Goal: Task Accomplishment & Management: Use online tool/utility

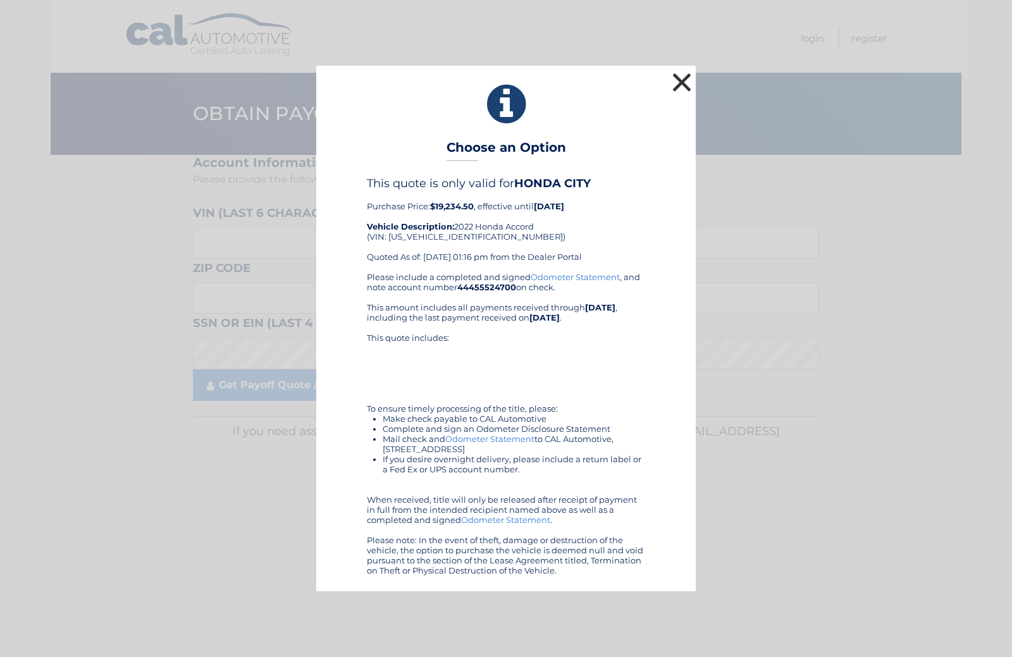
click at [679, 84] on button "×" at bounding box center [681, 82] width 25 height 25
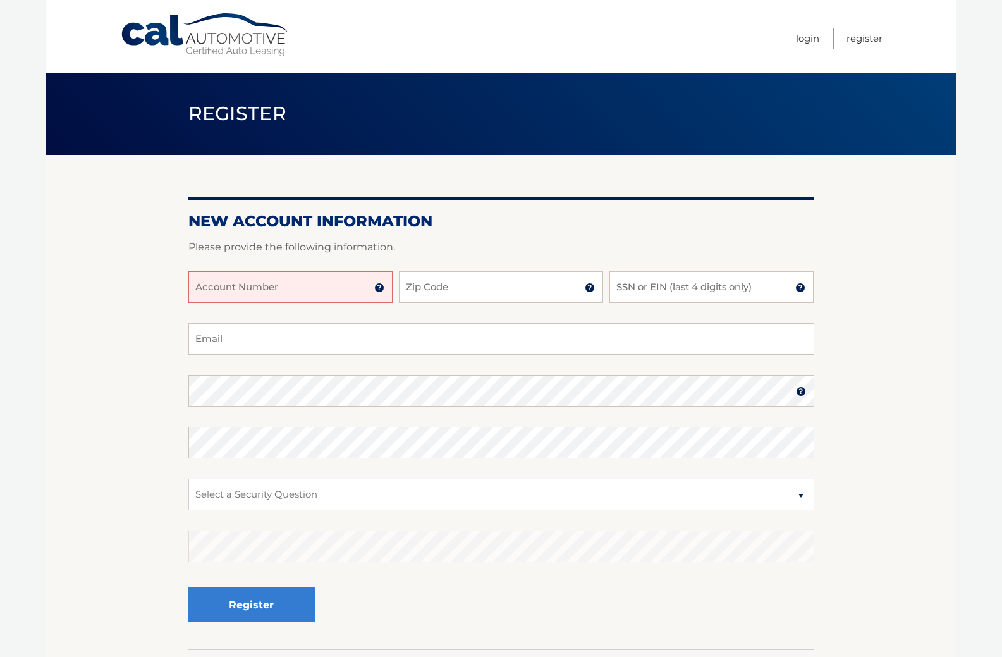
click at [203, 33] on link "Cal Automotive" at bounding box center [205, 35] width 171 height 45
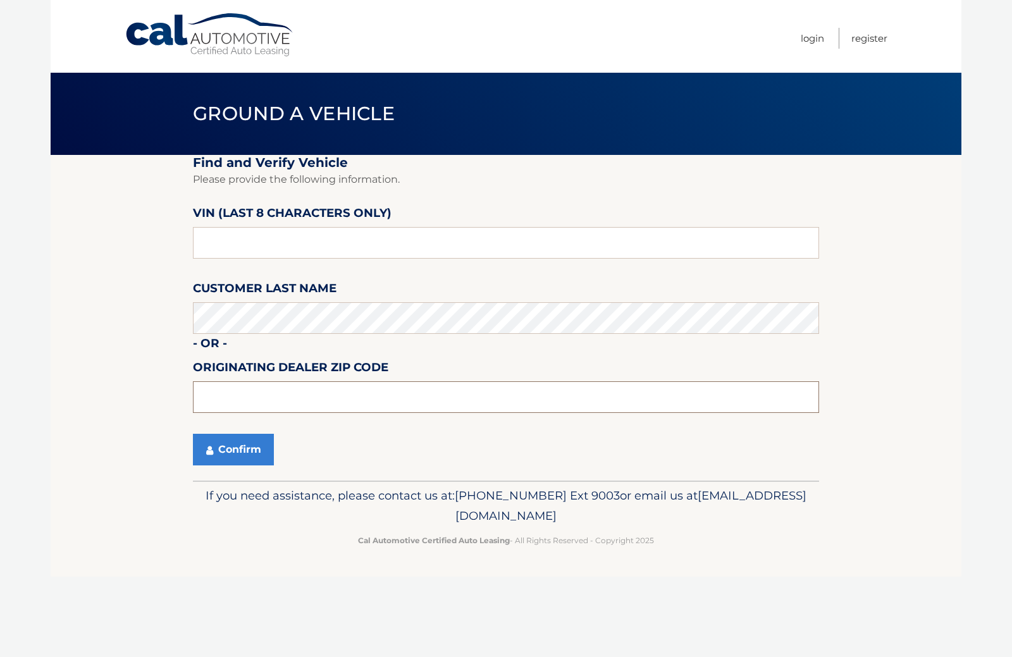
click at [238, 413] on input "text" at bounding box center [506, 397] width 626 height 32
type input "11714"
click at [319, 250] on input "text" at bounding box center [506, 243] width 626 height 32
type input "705286**"
click at [222, 465] on button "Confirm" at bounding box center [233, 450] width 81 height 32
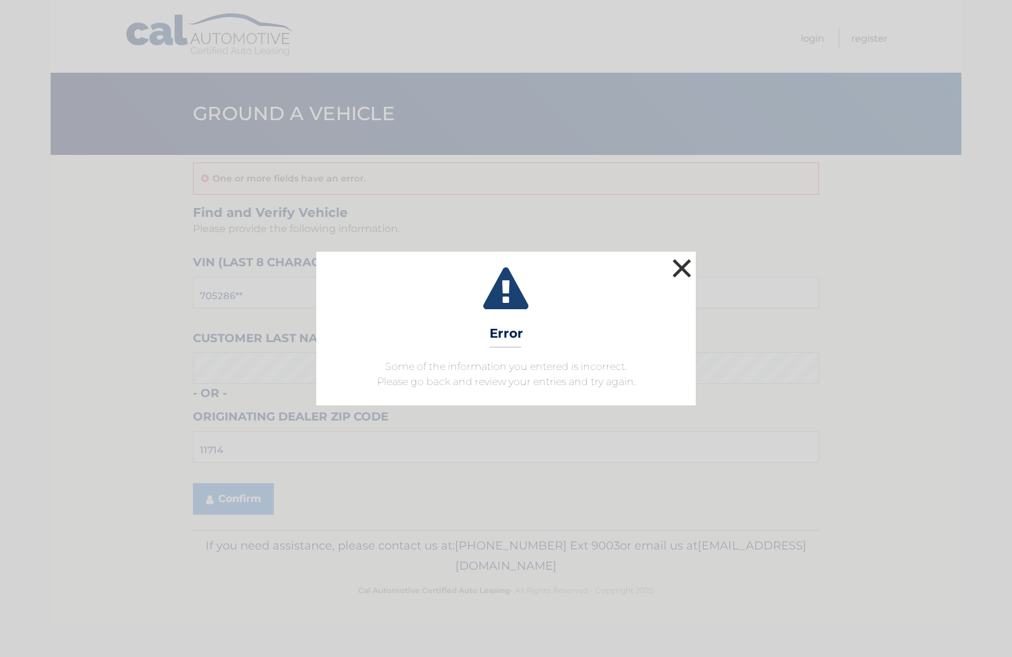
drag, startPoint x: 683, startPoint y: 245, endPoint x: 675, endPoint y: 247, distance: 8.3
click at [684, 255] on button "×" at bounding box center [681, 267] width 25 height 25
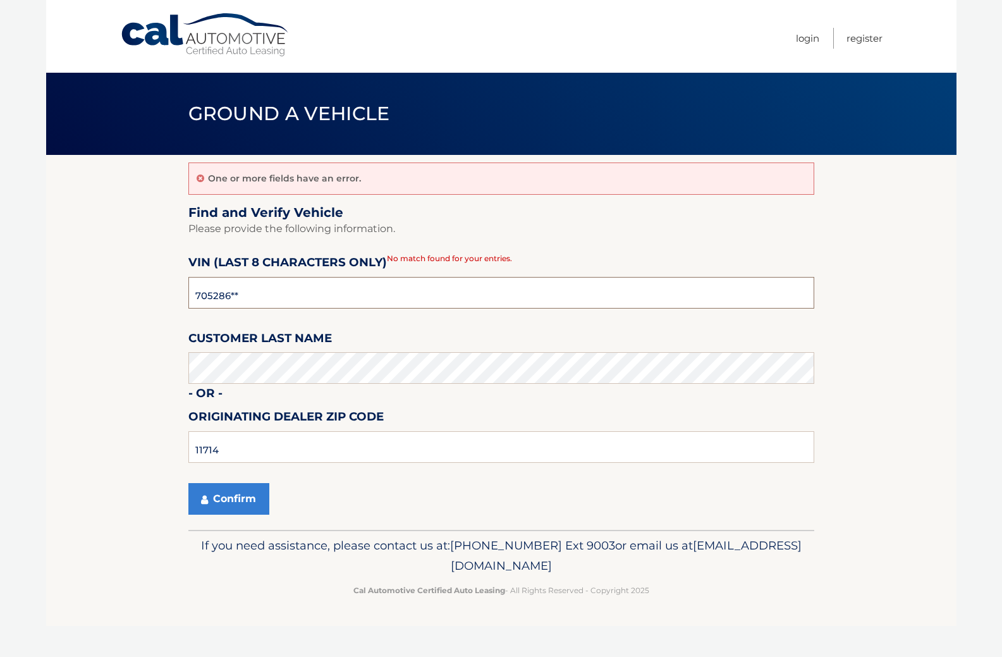
click at [300, 309] on input "705286**" at bounding box center [501, 293] width 626 height 32
type input "pm705286"
click at [254, 515] on button "Confirm" at bounding box center [228, 499] width 81 height 32
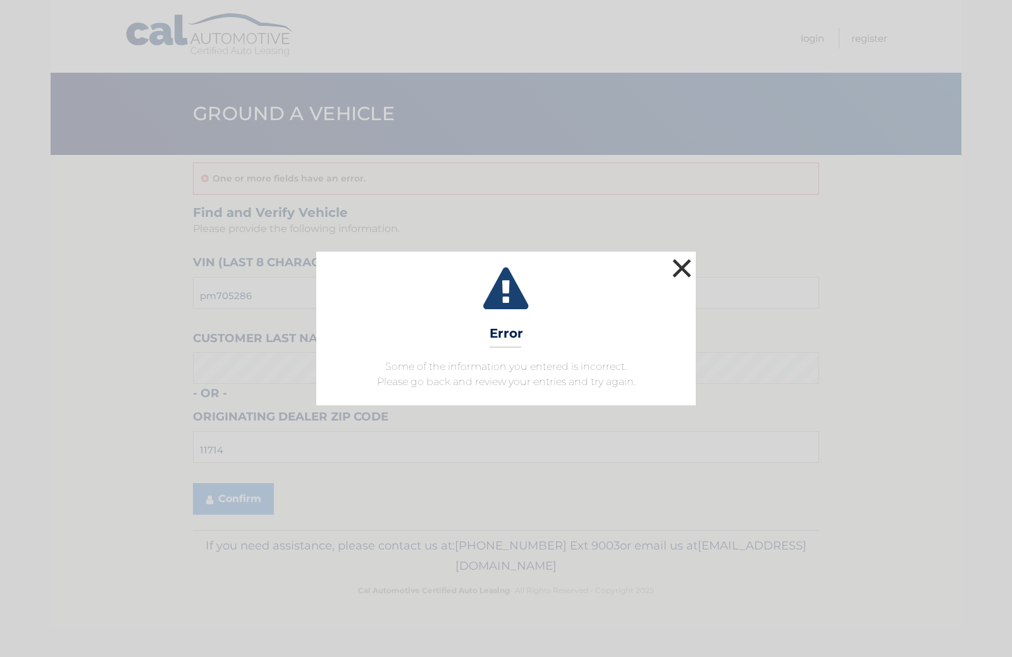
click at [689, 255] on button "×" at bounding box center [681, 267] width 25 height 25
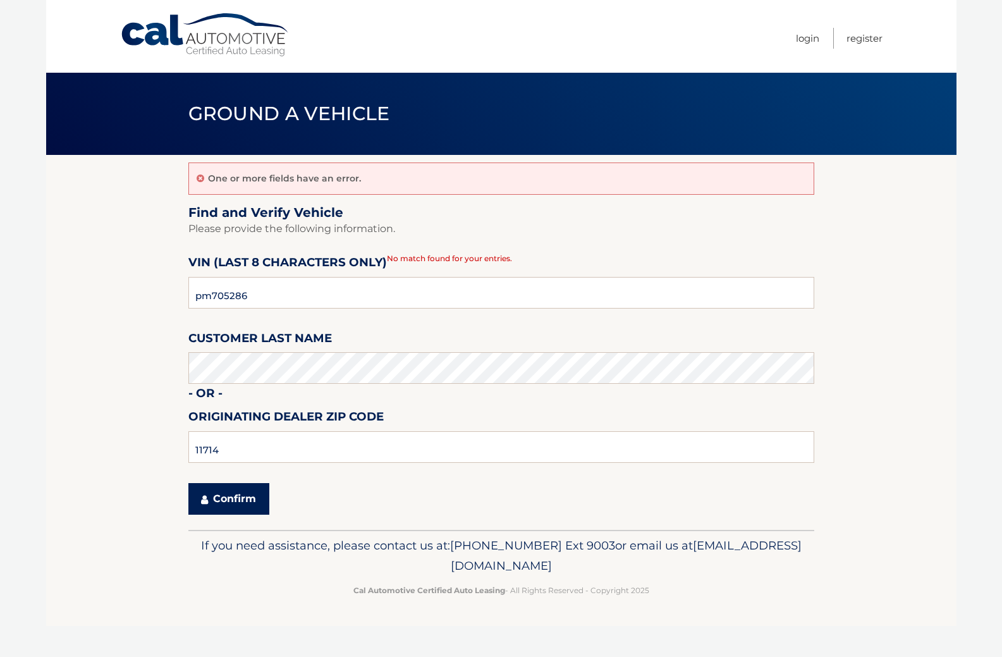
click at [235, 515] on button "Confirm" at bounding box center [228, 499] width 81 height 32
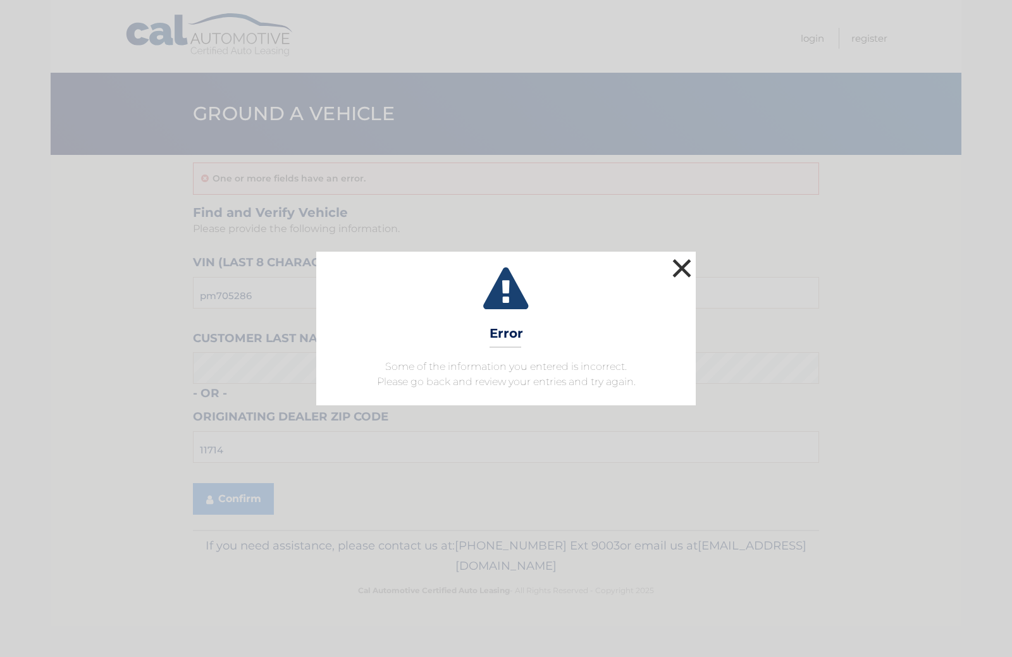
click at [680, 255] on button "×" at bounding box center [681, 267] width 25 height 25
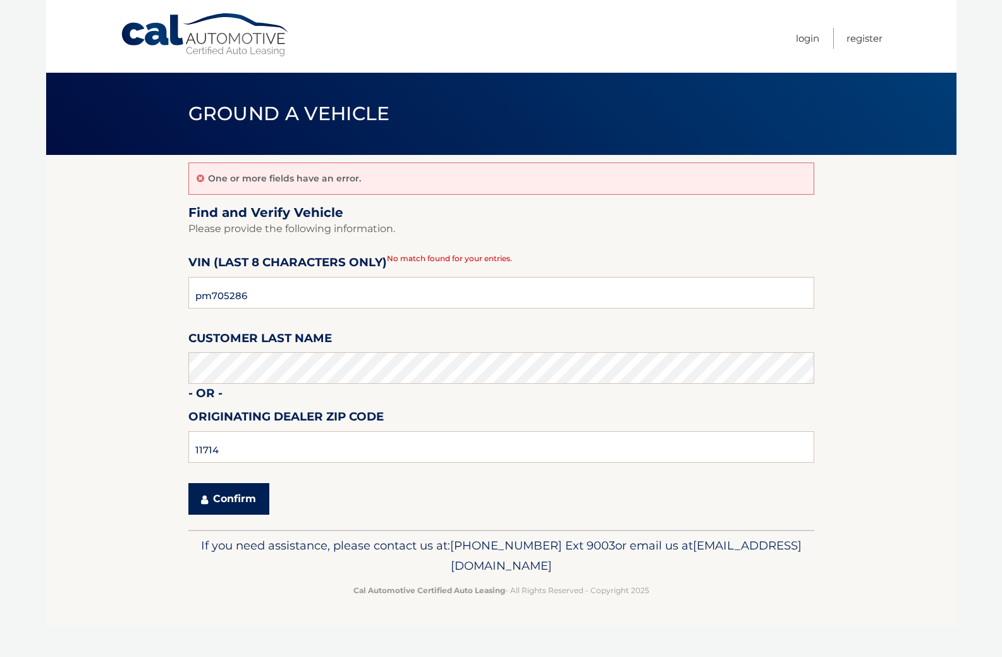
click at [228, 515] on button "Confirm" at bounding box center [228, 499] width 81 height 32
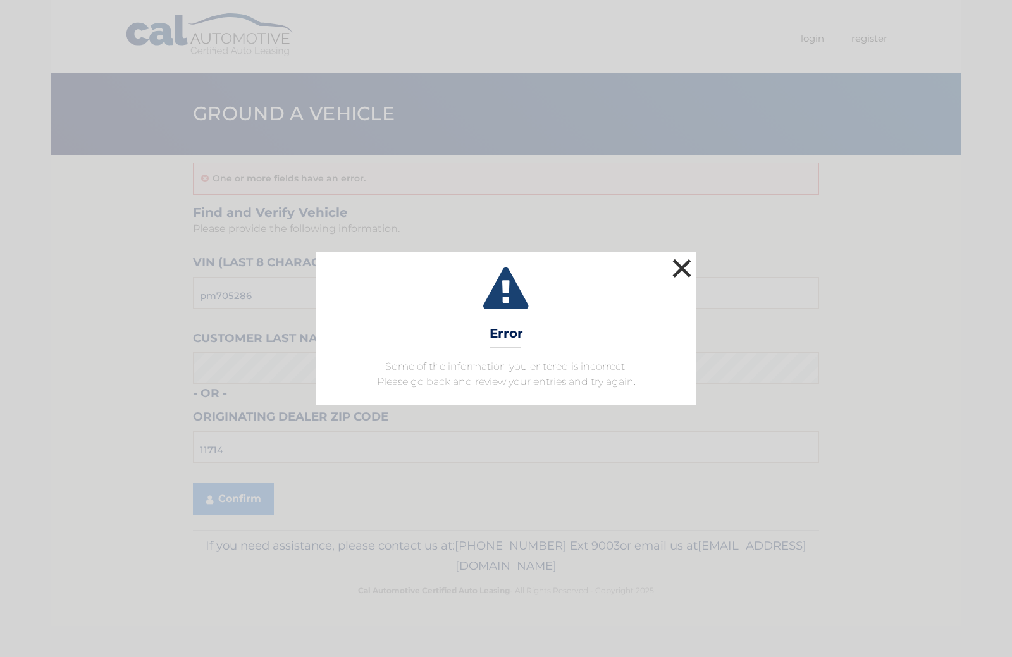
click at [678, 255] on button "×" at bounding box center [681, 267] width 25 height 25
